Goal: Information Seeking & Learning: Learn about a topic

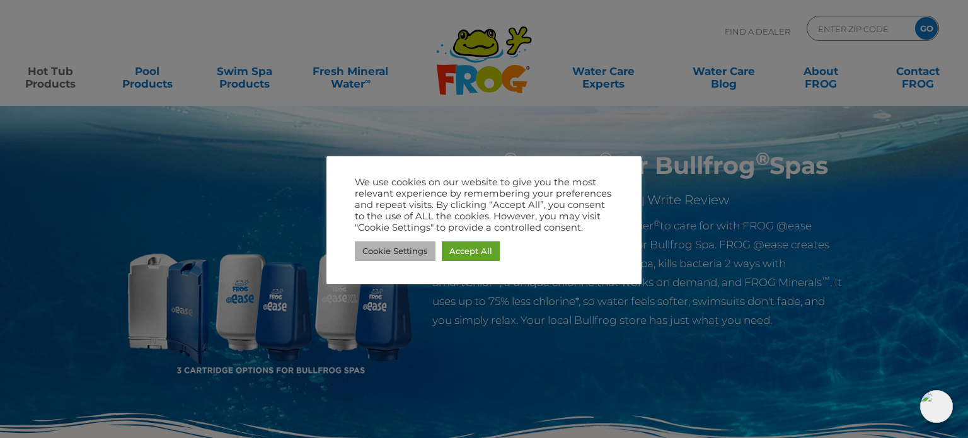
click at [402, 248] on link "Cookie Settings" at bounding box center [395, 251] width 81 height 20
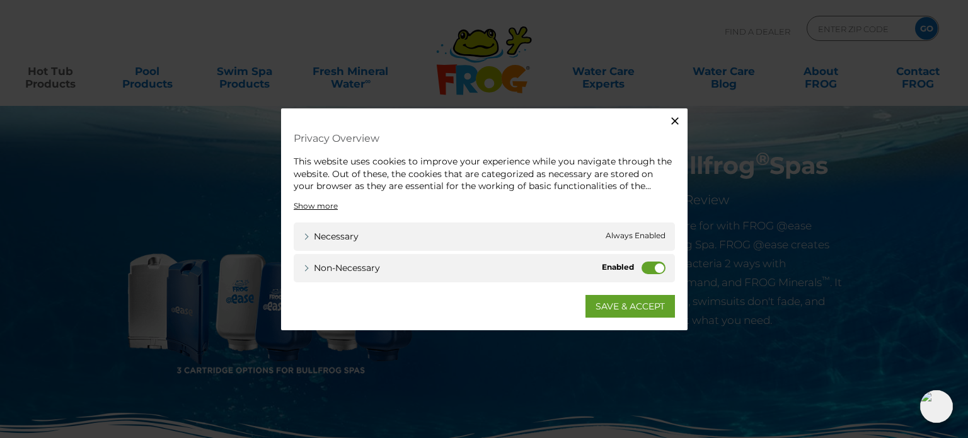
click at [655, 272] on label "Non-necessary" at bounding box center [654, 267] width 24 height 13
click at [0, 0] on input "Non-necessary" at bounding box center [0, 0] width 0 height 0
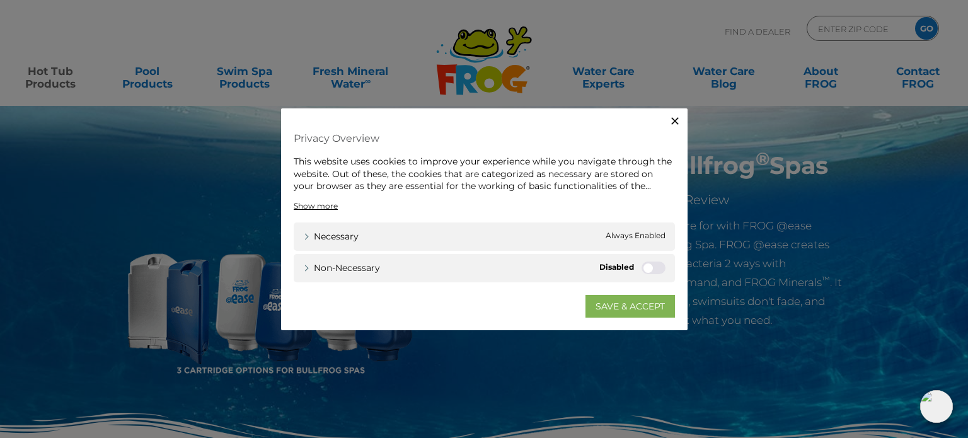
click at [633, 304] on link "SAVE & ACCEPT" at bounding box center [631, 305] width 90 height 23
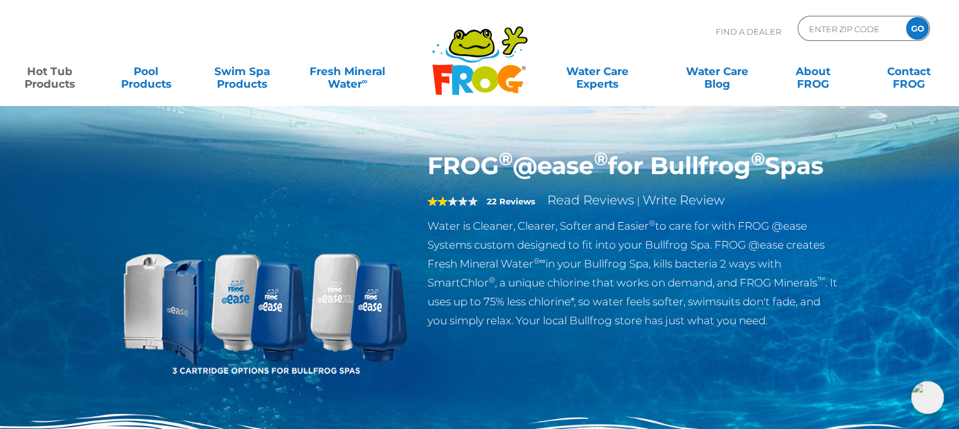
click at [381, 301] on img at bounding box center [264, 295] width 289 height 289
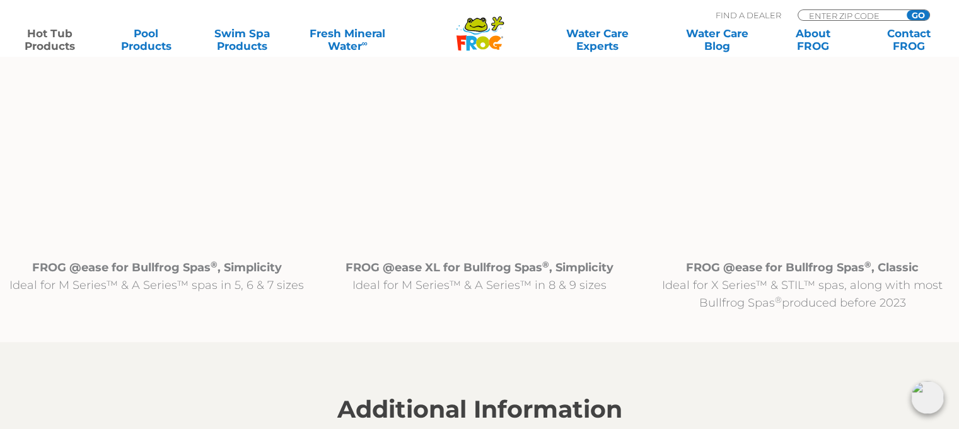
scroll to position [1324, 0]
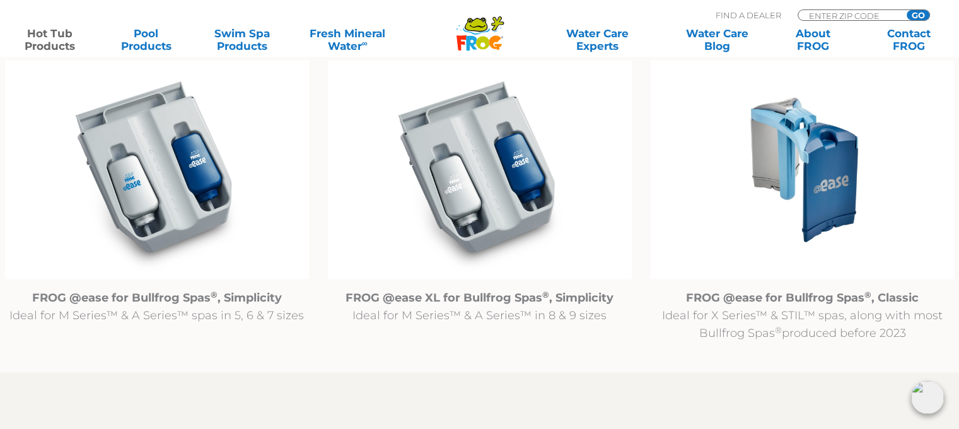
click at [154, 151] on img at bounding box center [157, 169] width 304 height 219
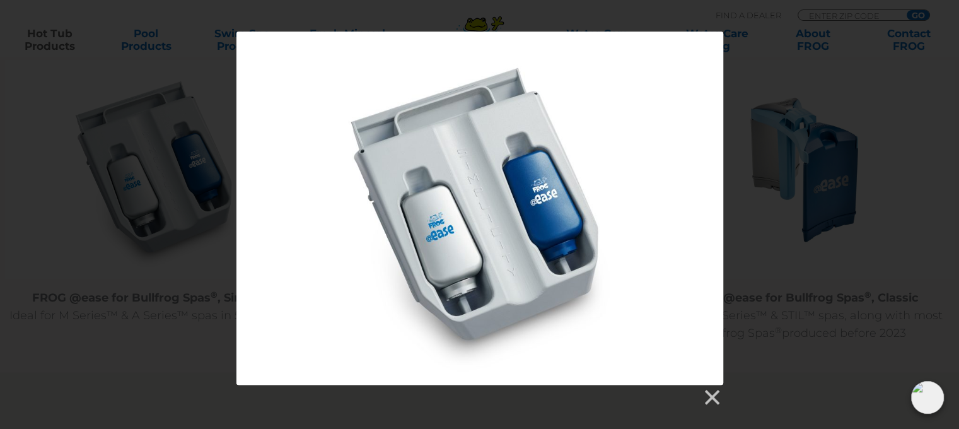
click at [154, 151] on div at bounding box center [479, 219] width 959 height 375
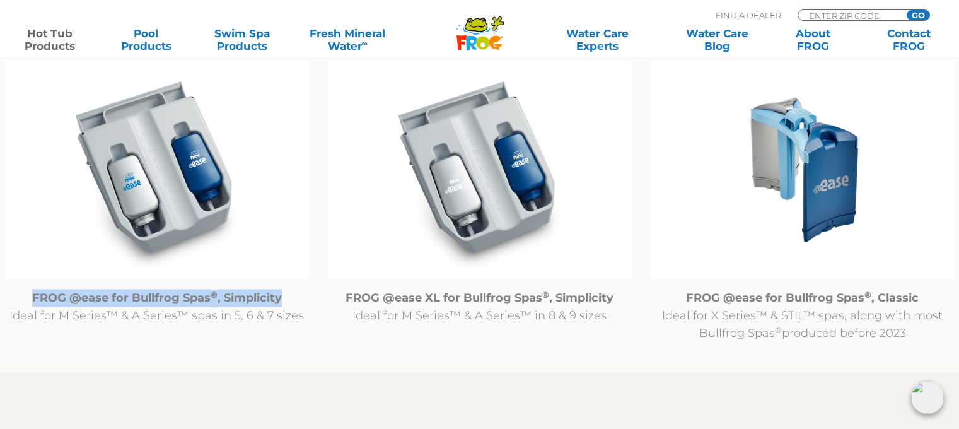
drag, startPoint x: 34, startPoint y: 297, endPoint x: 290, endPoint y: 297, distance: 255.9
click at [290, 297] on p "FROG @ease for Bullfrog Spas ® , Simplicity Ideal for M Series™ & A Series™ spa…" at bounding box center [157, 306] width 304 height 35
copy strong "FROG @ease for Bullfrog Spas ® , Simplicity"
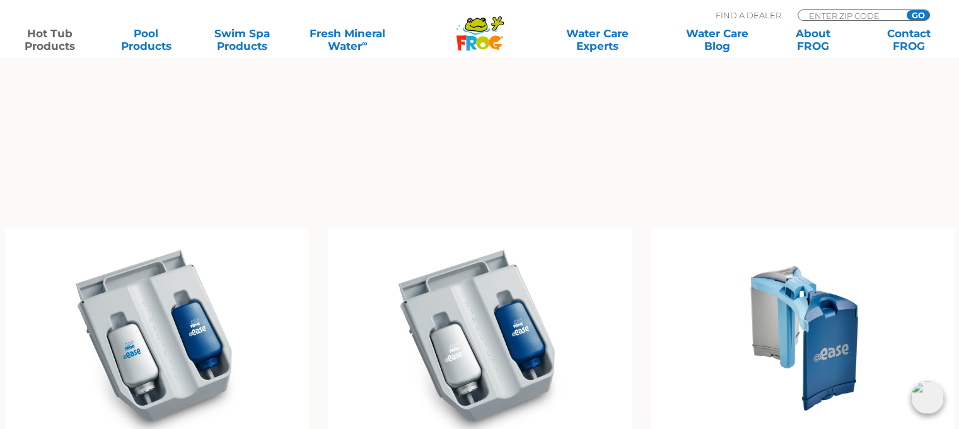
scroll to position [1198, 0]
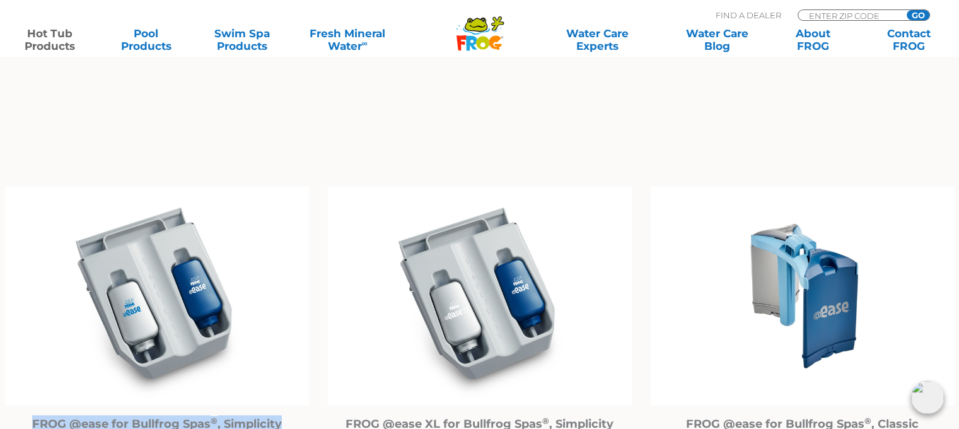
click at [164, 309] on img at bounding box center [157, 295] width 304 height 219
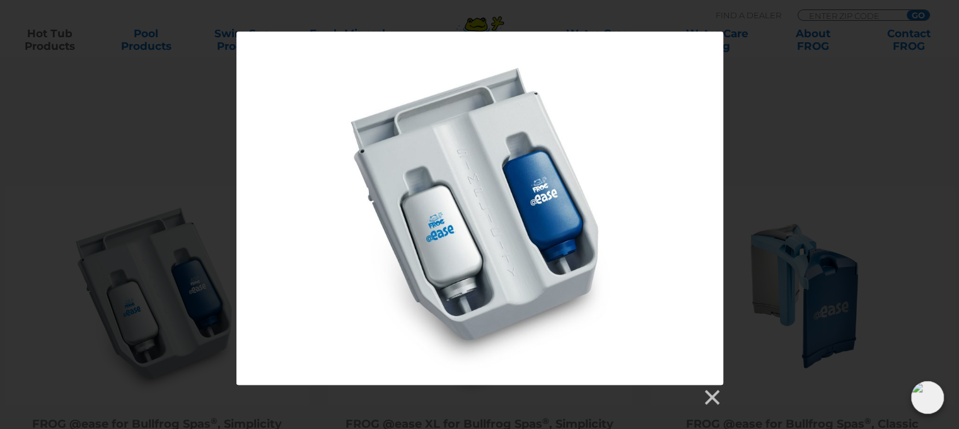
click at [441, 250] on div at bounding box center [479, 208] width 487 height 353
click at [714, 395] on link at bounding box center [711, 397] width 19 height 19
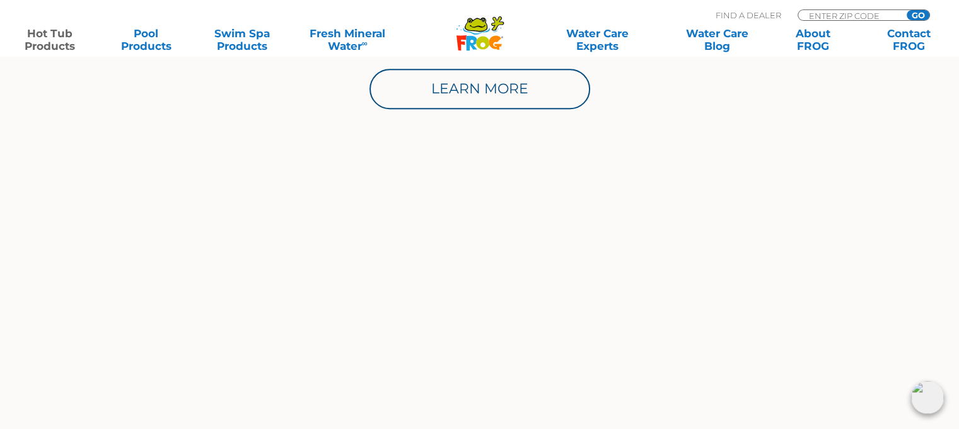
scroll to position [882, 0]
